Goal: Transaction & Acquisition: Purchase product/service

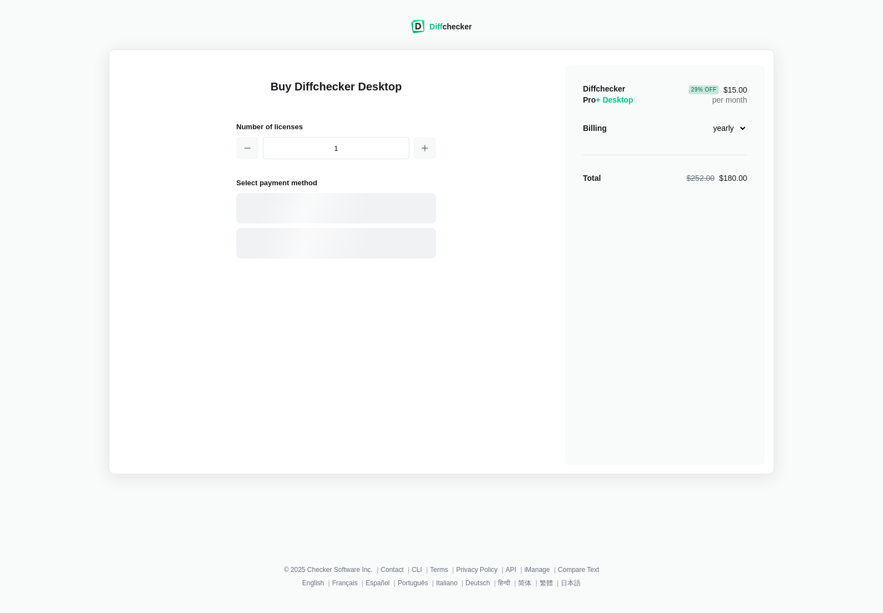
select select "desktop-yearly-180"
click at [333, 209] on div "Card" at bounding box center [356, 208] width 150 height 11
select select "[GEOGRAPHIC_DATA]"
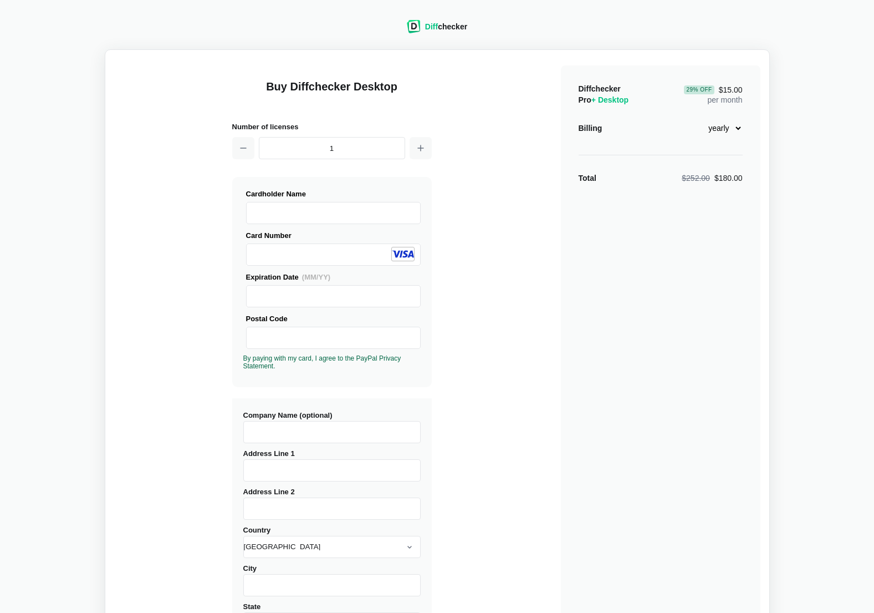
click at [282, 310] on div "Expiration Date (MM/YY) Postal Code By paying with my card, I agree to the PayP…" at bounding box center [331, 320] width 177 height 99
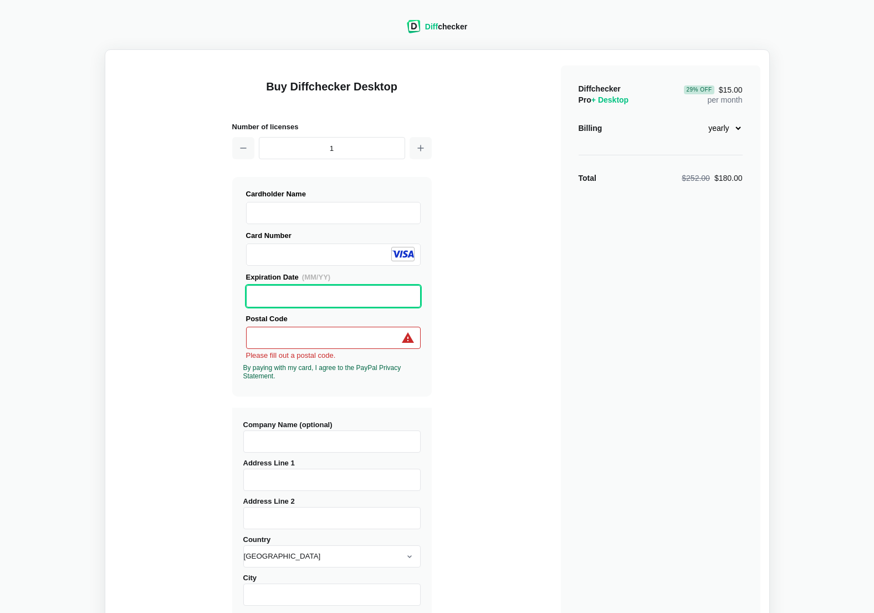
click at [298, 348] on div at bounding box center [333, 338] width 175 height 22
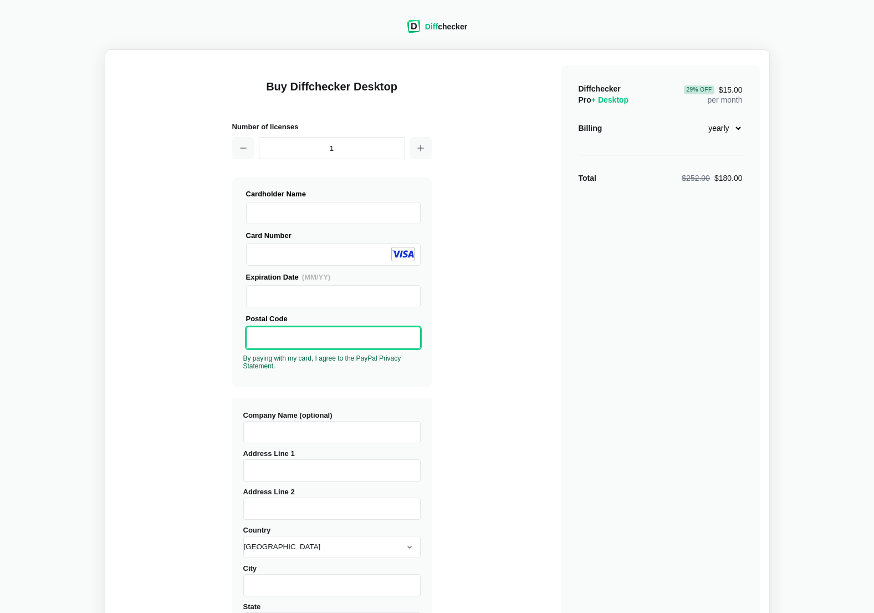
click at [284, 423] on input "Company Name (optional)" at bounding box center [331, 432] width 177 height 22
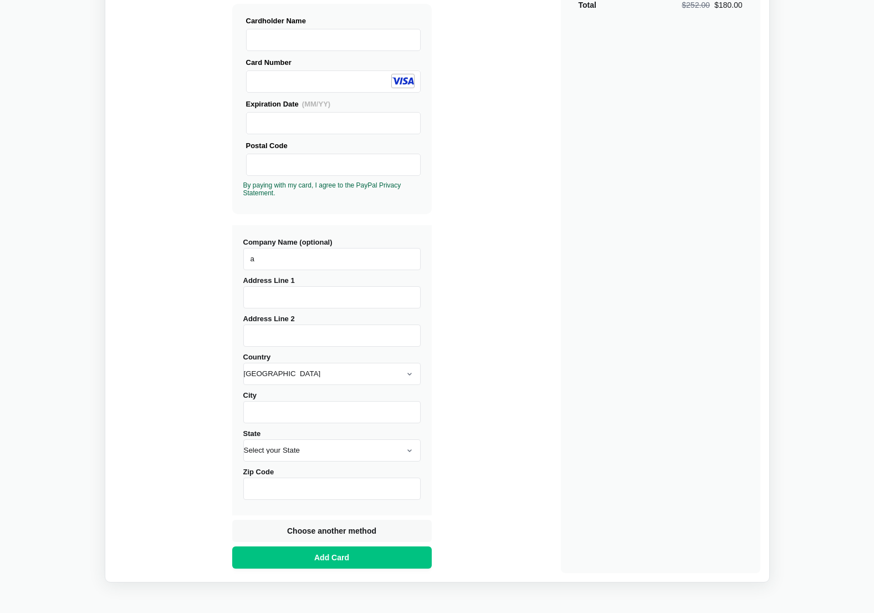
scroll to position [174, 0]
type input "a"
click at [315, 305] on input "Address Line 1" at bounding box center [331, 296] width 177 height 22
type input "asda"
click at [315, 329] on input "Address Line 2" at bounding box center [331, 334] width 177 height 22
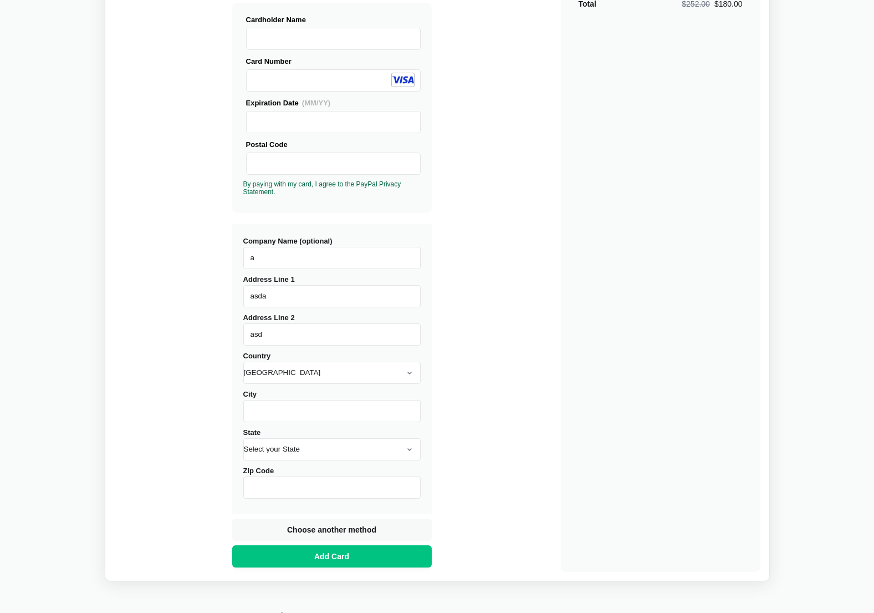
type input "asd"
click at [313, 419] on input "City" at bounding box center [331, 411] width 177 height 22
type input "asd"
click at [315, 454] on select "Select your State [US_STATE] [US_STATE] [US_STATE] [US_STATE] [US_STATE] [US_ST…" at bounding box center [331, 449] width 177 height 22
select select "GU"
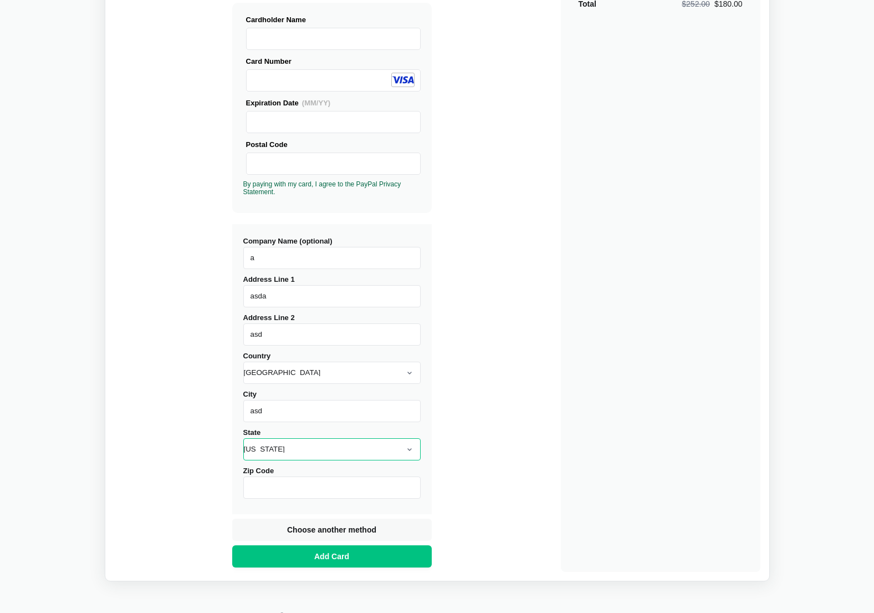
click at [243, 438] on select "Select your State [US_STATE] [US_STATE] [US_STATE] [US_STATE] [US_STATE] [US_ST…" at bounding box center [331, 449] width 177 height 22
click at [313, 497] on input "Zip Code" at bounding box center [331, 487] width 177 height 22
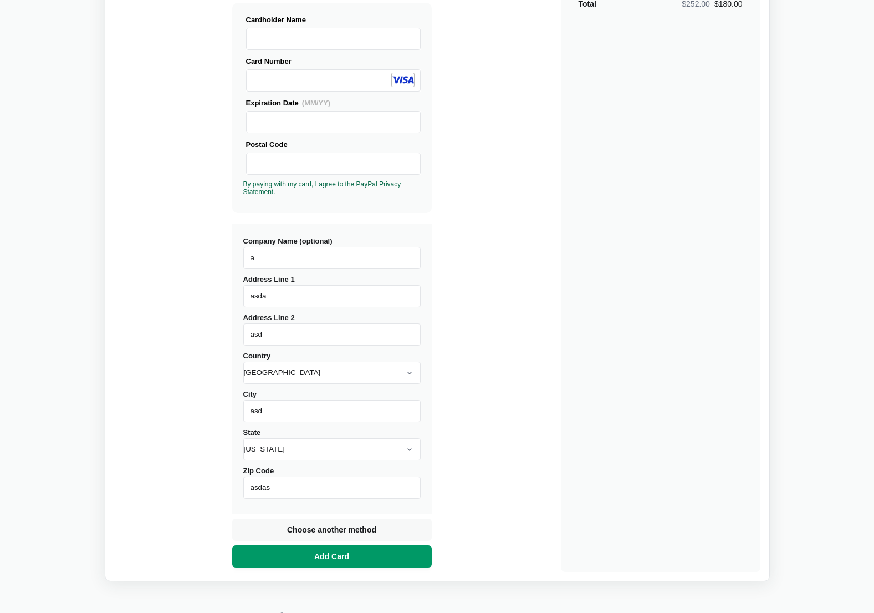
type input "asdas"
click at [324, 563] on button "Add Card" at bounding box center [332, 556] width 200 height 22
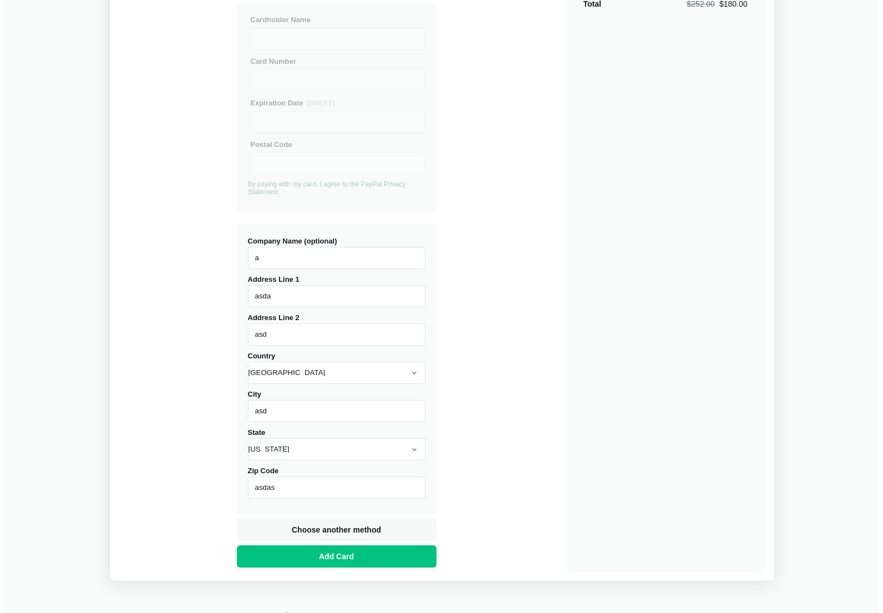
scroll to position [0, 0]
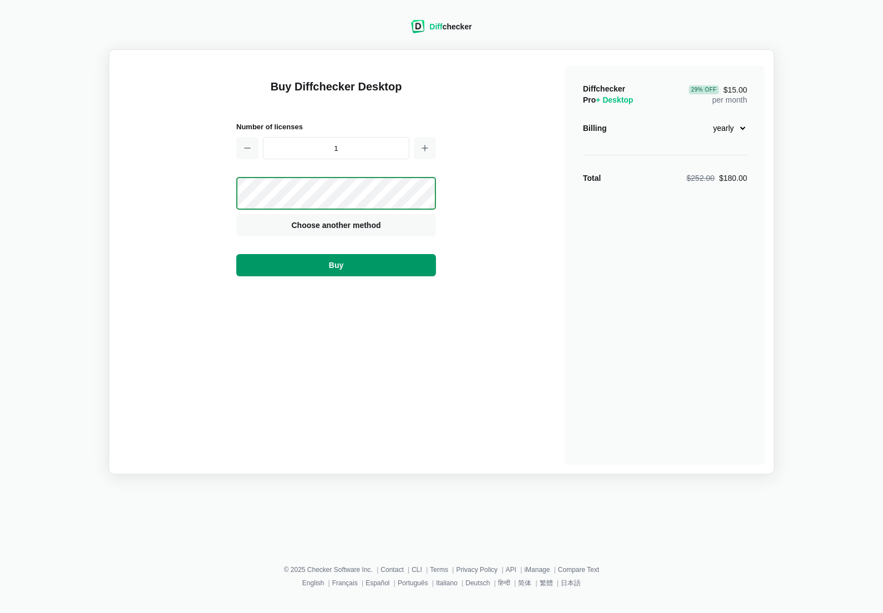
click at [393, 258] on button "Buy" at bounding box center [336, 265] width 200 height 22
